Goal: Information Seeking & Learning: Learn about a topic

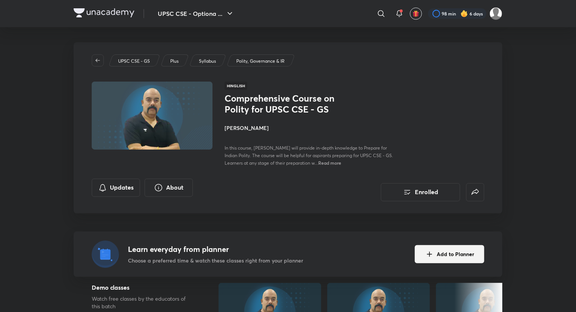
click at [291, 161] on span "In this course, Dr. Sidharth Arora will provide in-depth knowledge to Prepare f…" at bounding box center [308, 155] width 168 height 21
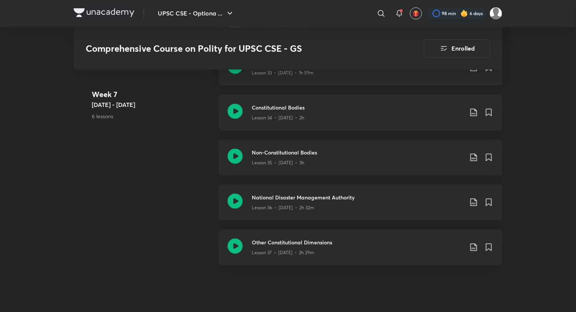
scroll to position [2490, 0]
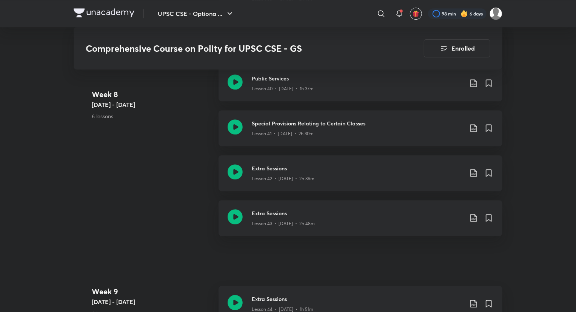
drag, startPoint x: 195, startPoint y: 180, endPoint x: 163, endPoint y: 191, distance: 33.4
click at [163, 191] on div "Week 8 Jul 14 - 20 6 lessons Co-operative Societies Lesson 38 • Jul 14 • 2h 10m…" at bounding box center [288, 109] width 429 height 269
click at [269, 230] on div "Extra Sessions Lesson 43 • Jul 20 • 2h 48m" at bounding box center [360, 218] width 284 height 36
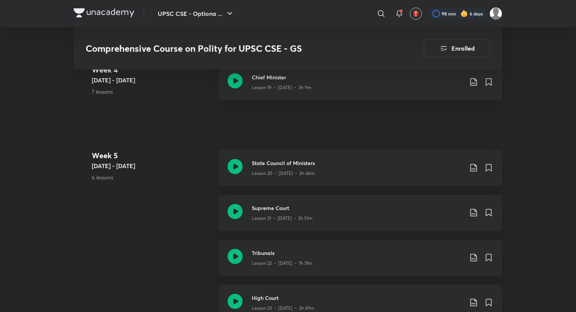
scroll to position [1358, 0]
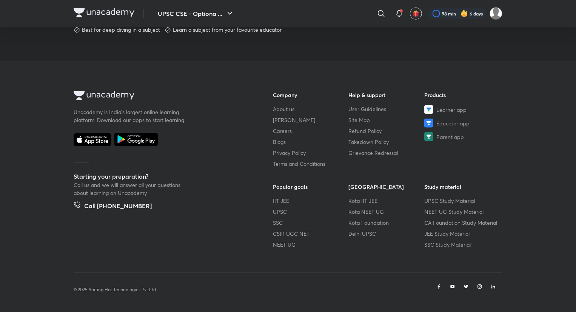
scroll to position [395, 0]
